Goal: Transaction & Acquisition: Purchase product/service

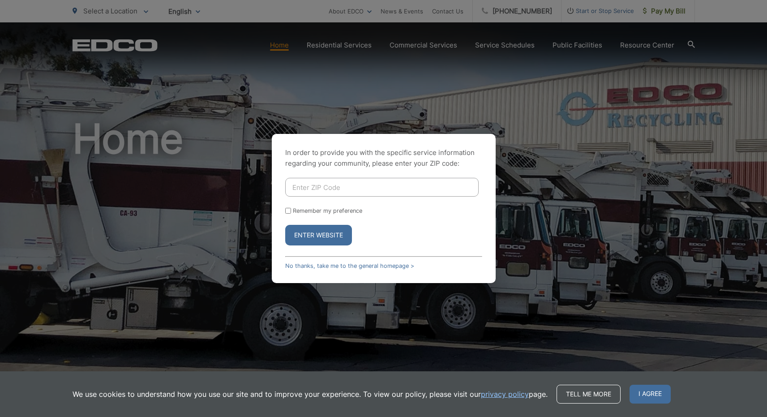
click at [363, 191] on input "Enter ZIP Code" at bounding box center [381, 187] width 193 height 19
type input "91916"
click at [330, 230] on button "Enter Website" at bounding box center [318, 235] width 67 height 21
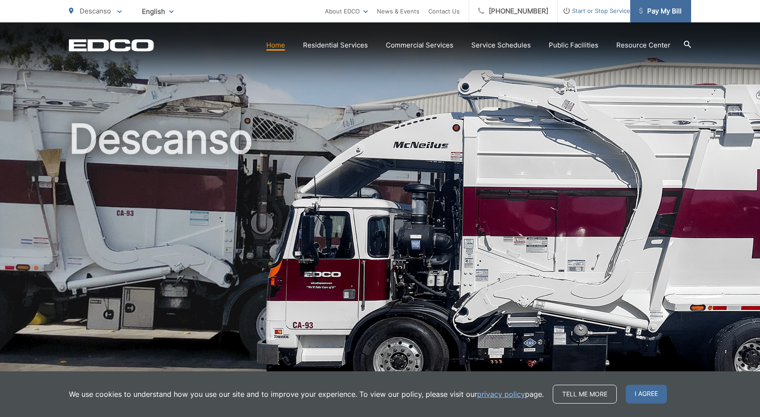
click at [667, 10] on span "Pay My Bill" at bounding box center [660, 11] width 43 height 11
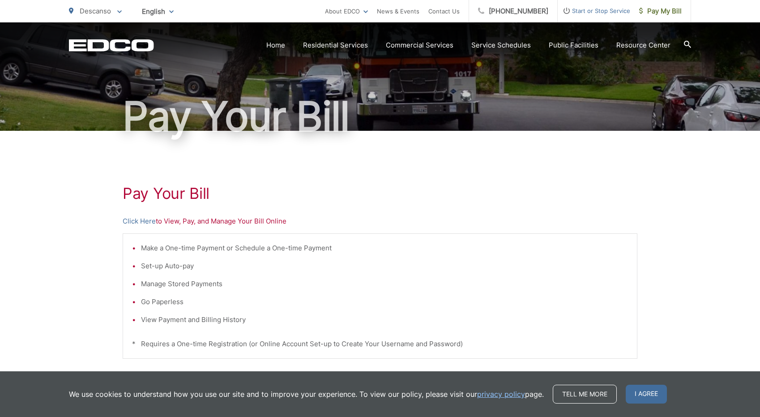
scroll to position [179, 0]
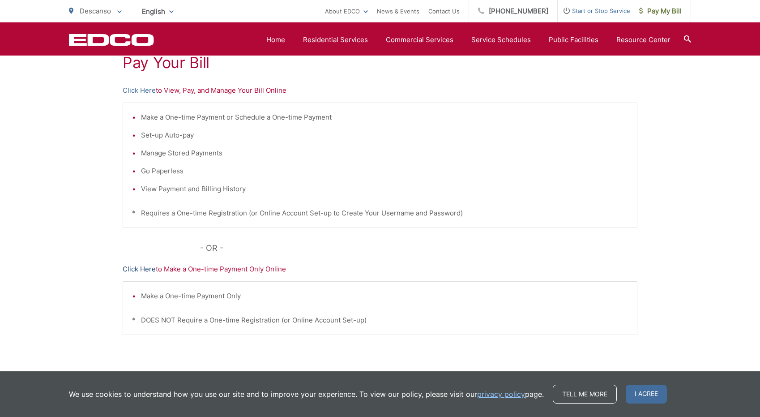
click at [142, 267] on link "Click Here" at bounding box center [139, 269] width 33 height 11
